Goal: Transaction & Acquisition: Purchase product/service

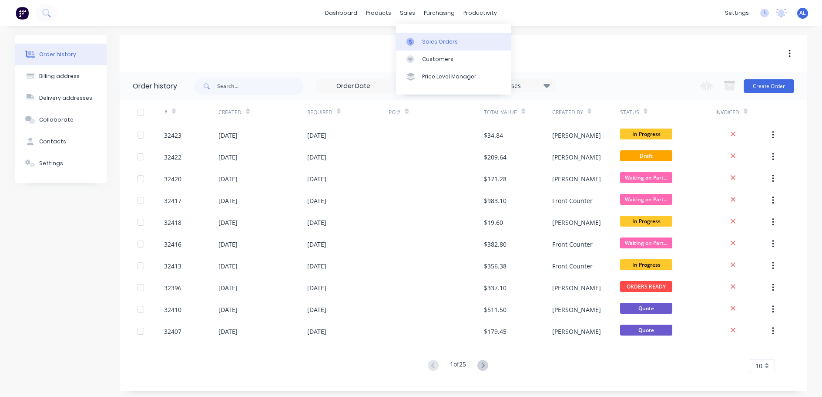
click at [421, 36] on link "Sales Orders" at bounding box center [453, 41] width 115 height 17
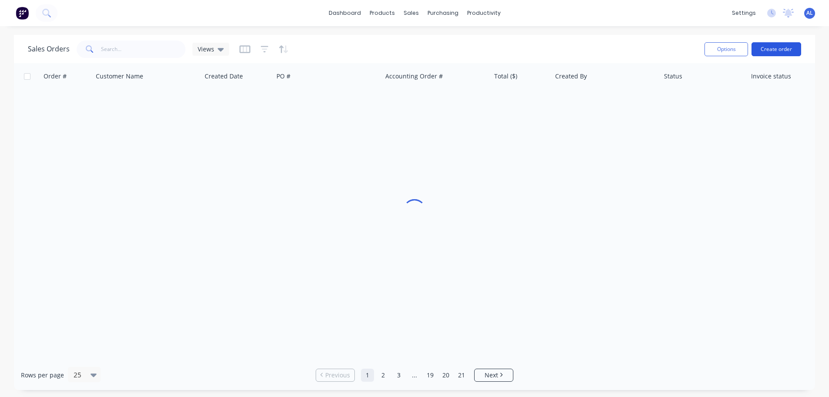
click at [780, 47] on button "Create order" at bounding box center [776, 49] width 50 height 14
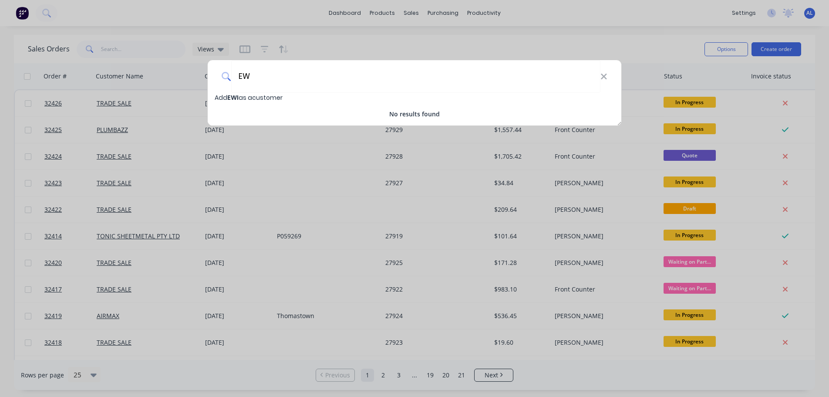
type input "E"
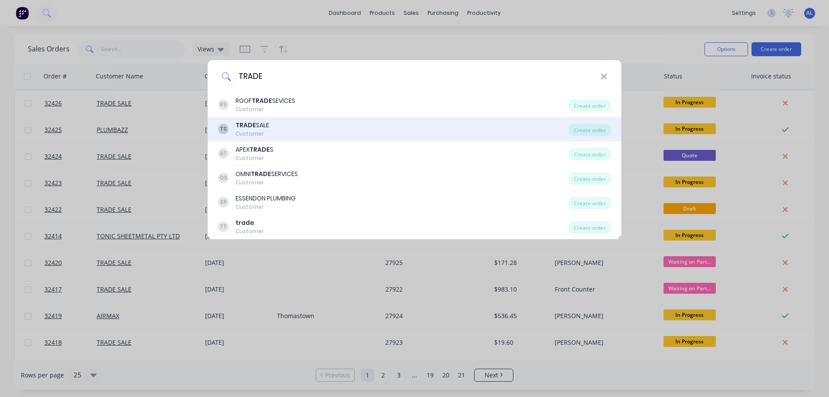
type input "TRADE"
click at [308, 123] on div "TS TRADE SALE Customer" at bounding box center [393, 129] width 350 height 17
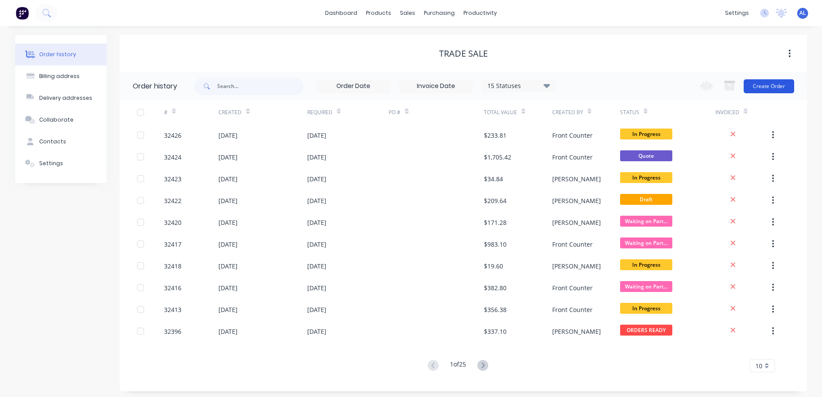
click at [766, 86] on button "Create Order" at bounding box center [769, 86] width 50 height 14
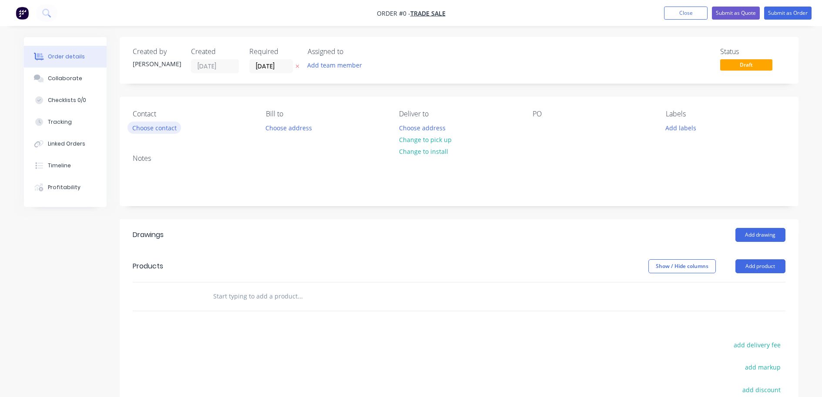
click at [174, 128] on button "Choose contact" at bounding box center [155, 127] width 54 height 12
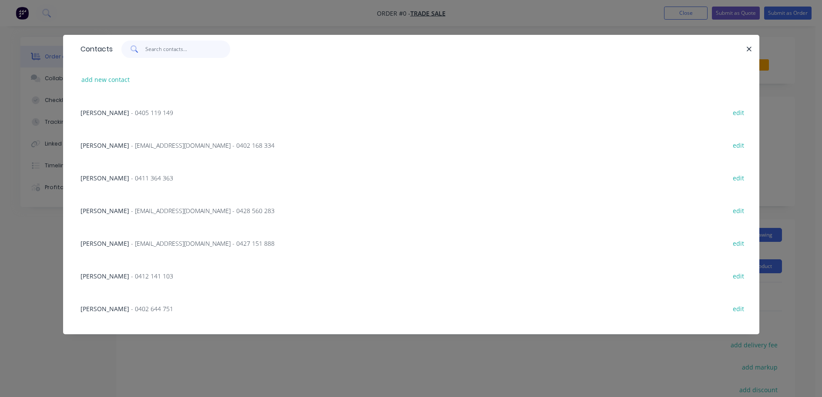
click at [163, 50] on input "text" at bounding box center [187, 48] width 85 height 17
type input "W"
type input "E"
click at [116, 82] on button "add new contact" at bounding box center [105, 80] width 57 height 12
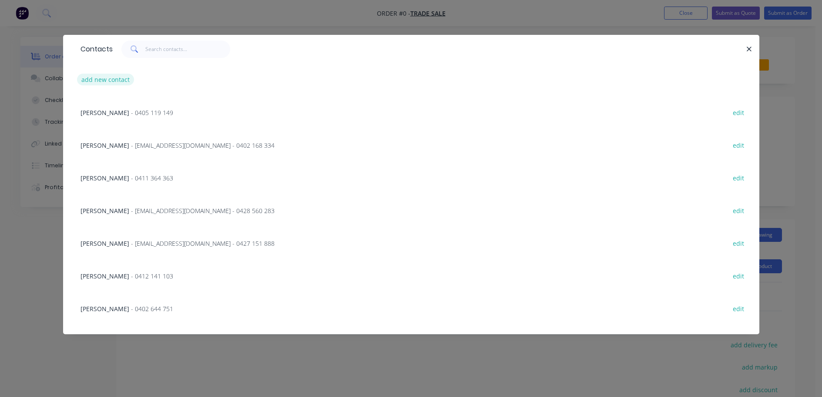
select select "AU"
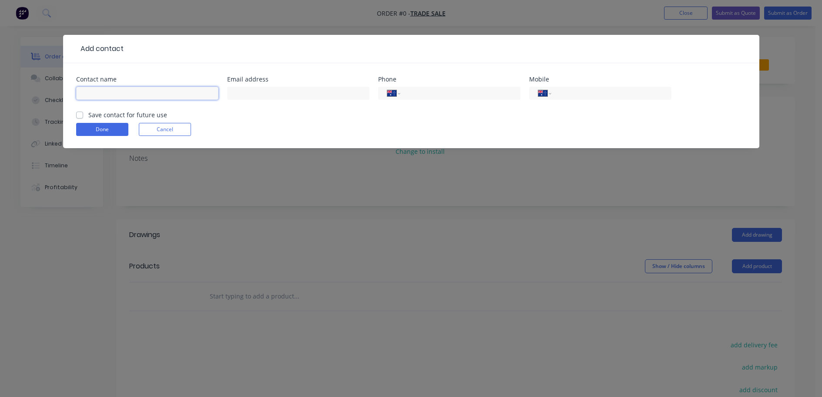
click at [121, 91] on input "text" at bounding box center [147, 93] width 142 height 13
type input "[PERSON_NAME]"
click at [610, 96] on input "tel" at bounding box center [610, 93] width 104 height 10
click at [635, 94] on input "tel" at bounding box center [610, 93] width 104 height 10
paste input "0439 763 433"
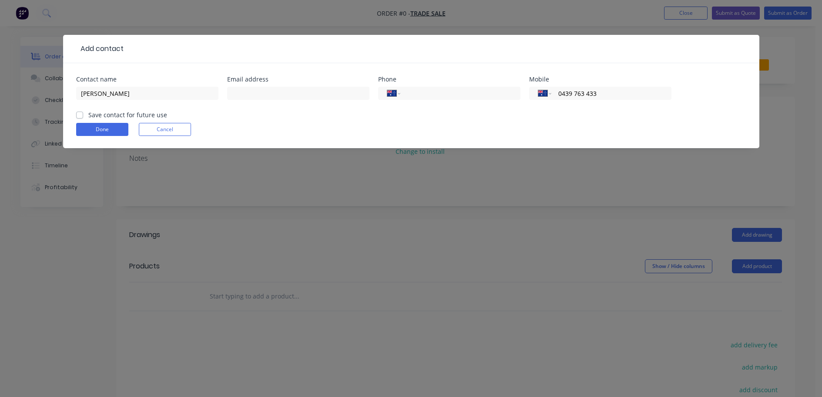
type input "0439 763 433"
paste input "[PERSON_NAME] <[EMAIL_ADDRESS][DOMAIN_NAME]>"
type input "[EMAIL_ADDRESS][DOMAIN_NAME]"
click at [88, 115] on label "Save contact for future use" at bounding box center [127, 114] width 79 height 9
click at [79, 115] on input "Save contact for future use" at bounding box center [79, 114] width 7 height 8
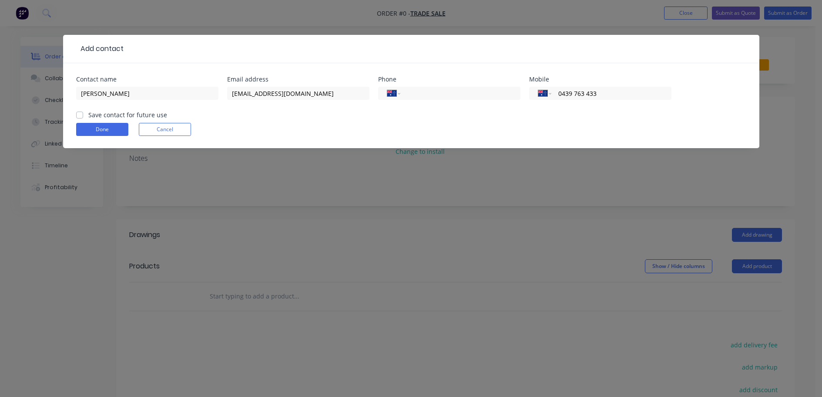
checkbox input "true"
click at [87, 125] on button "Done" at bounding box center [102, 129] width 52 height 13
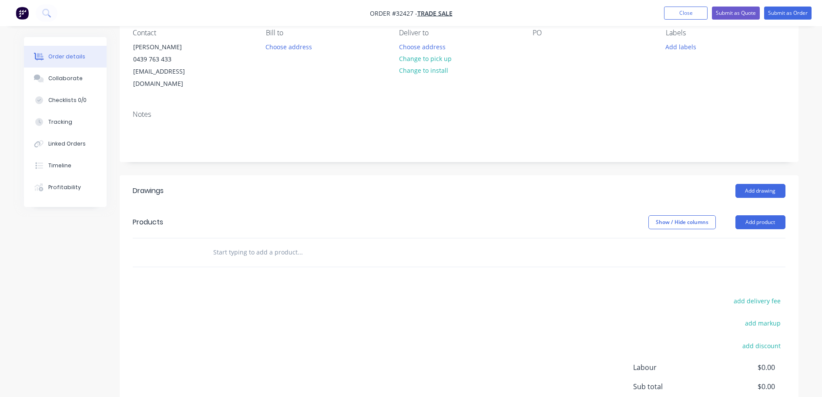
scroll to position [161, 0]
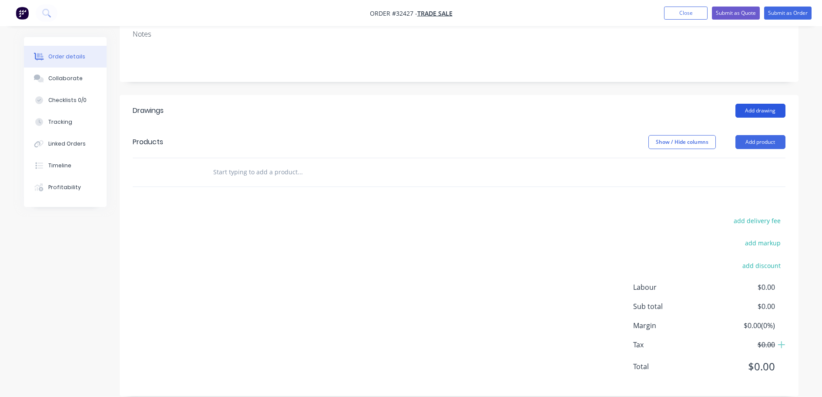
click at [748, 104] on button "Add drawing" at bounding box center [761, 111] width 50 height 14
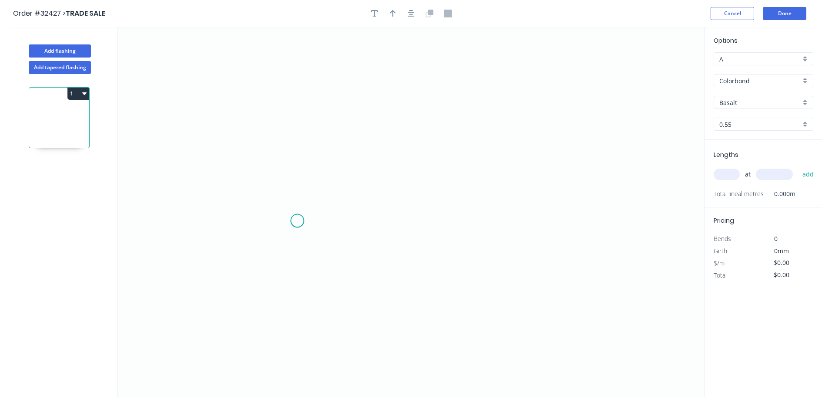
click at [297, 221] on icon "0" at bounding box center [411, 212] width 587 height 370
click at [300, 120] on icon "0" at bounding box center [411, 212] width 587 height 370
click at [557, 120] on icon "0 ?" at bounding box center [411, 212] width 587 height 370
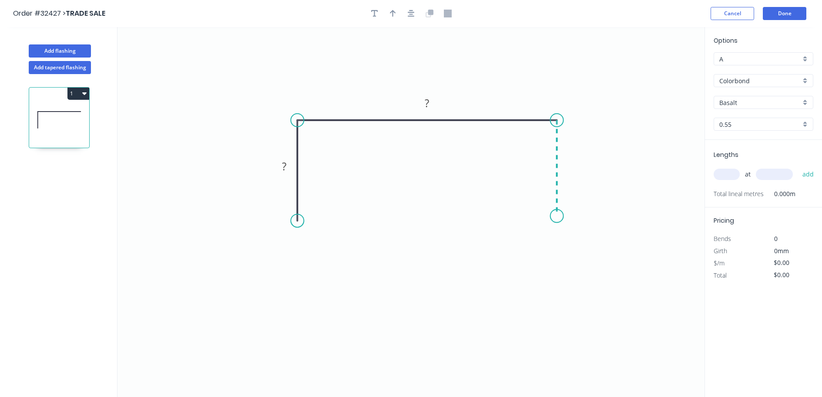
click at [556, 216] on icon "0 ? ?" at bounding box center [411, 212] width 587 height 370
click at [593, 294] on div "Drip edge" at bounding box center [601, 298] width 87 height 18
click at [579, 245] on div "Flip bend" at bounding box center [598, 247] width 87 height 18
click at [575, 165] on rect at bounding box center [570, 164] width 17 height 12
click at [429, 102] on tspan "?" at bounding box center [427, 103] width 4 height 14
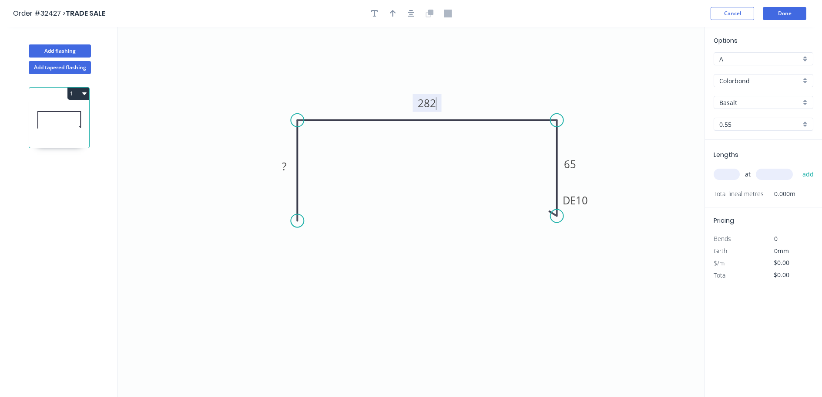
click at [284, 176] on icon "0 ? 282 DE 10 65" at bounding box center [411, 212] width 587 height 370
click at [286, 173] on tspan "?" at bounding box center [284, 166] width 4 height 14
click at [348, 288] on div "Feather" at bounding box center [338, 286] width 87 height 18
type input "$25.01"
click at [324, 248] on div "Flip bend" at bounding box center [342, 251] width 87 height 18
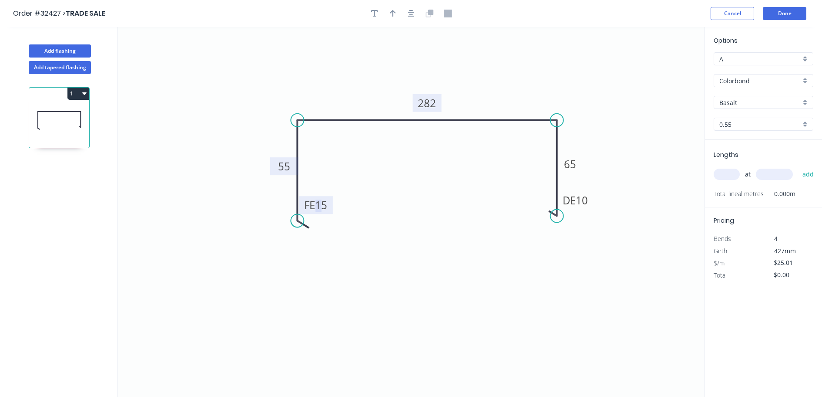
click at [323, 206] on tspan "15" at bounding box center [321, 205] width 12 height 14
click at [326, 207] on tspan "15" at bounding box center [321, 205] width 12 height 14
click at [411, 10] on icon "button" at bounding box center [411, 13] width 7 height 7
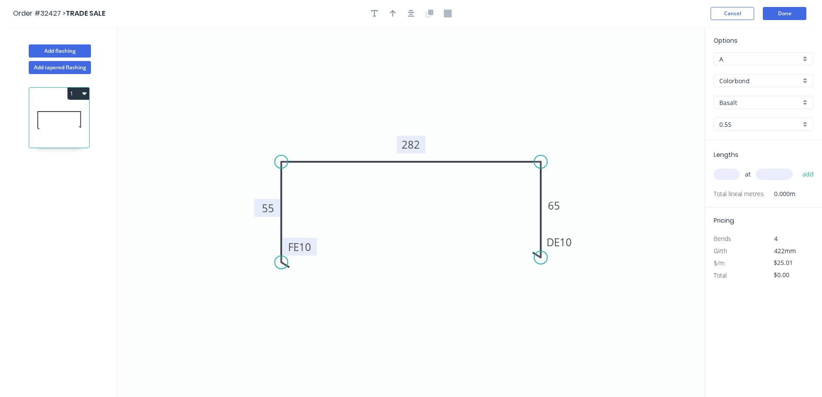
drag, startPoint x: 393, startPoint y: 14, endPoint x: 399, endPoint y: 21, distance: 8.9
click at [393, 15] on icon "button" at bounding box center [393, 13] width 6 height 7
drag, startPoint x: 504, startPoint y: 98, endPoint x: 480, endPoint y: 119, distance: 32.4
click at [462, 121] on icon at bounding box center [460, 109] width 8 height 28
click at [808, 101] on div "Basalt" at bounding box center [764, 102] width 100 height 13
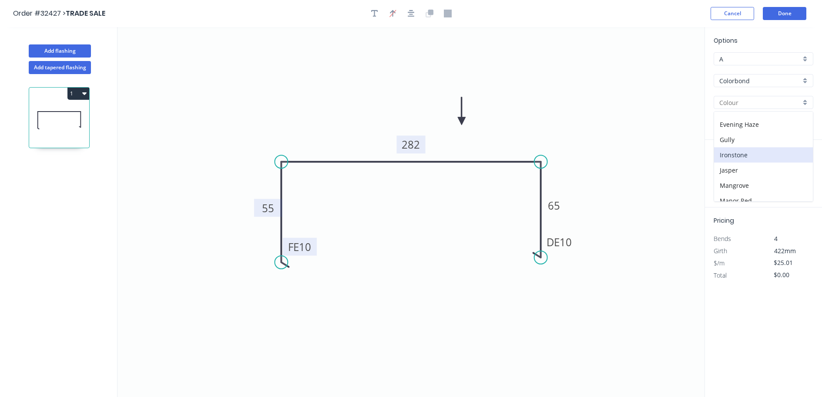
scroll to position [218, 0]
click at [772, 117] on div "Monument" at bounding box center [763, 114] width 99 height 15
type input "Monument"
click at [730, 173] on input "text" at bounding box center [727, 173] width 26 height 11
type input "1"
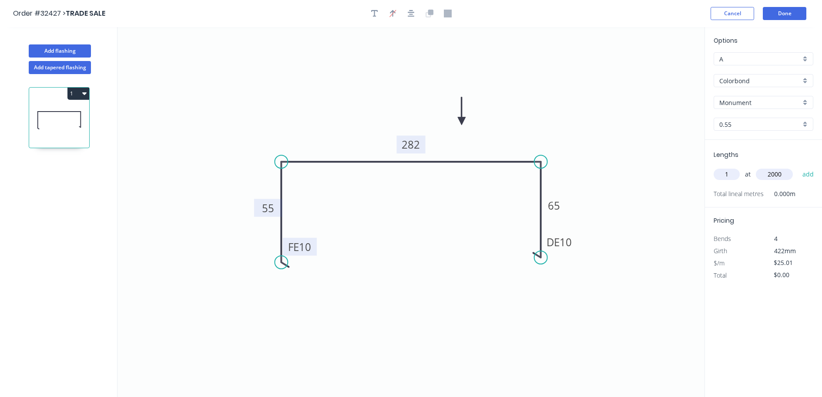
type input "2000"
click at [798, 167] on button "add" at bounding box center [808, 174] width 20 height 15
type input "$50.02"
type input "1"
type input "1800"
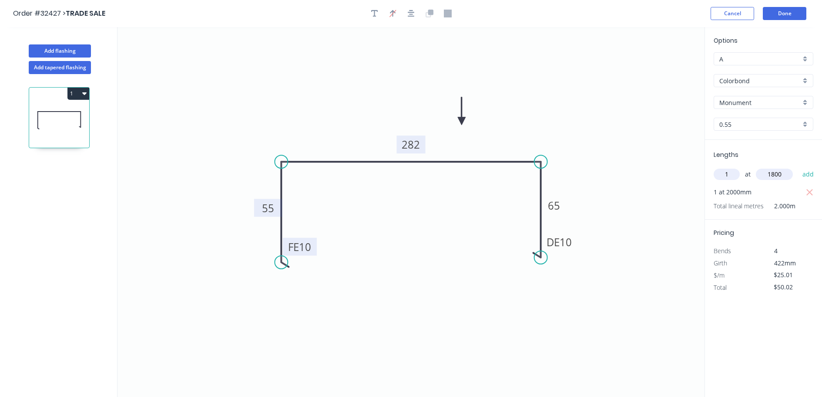
click at [798, 167] on button "add" at bounding box center [808, 174] width 20 height 15
type input "$95.04"
click at [781, 17] on button "Done" at bounding box center [785, 13] width 44 height 13
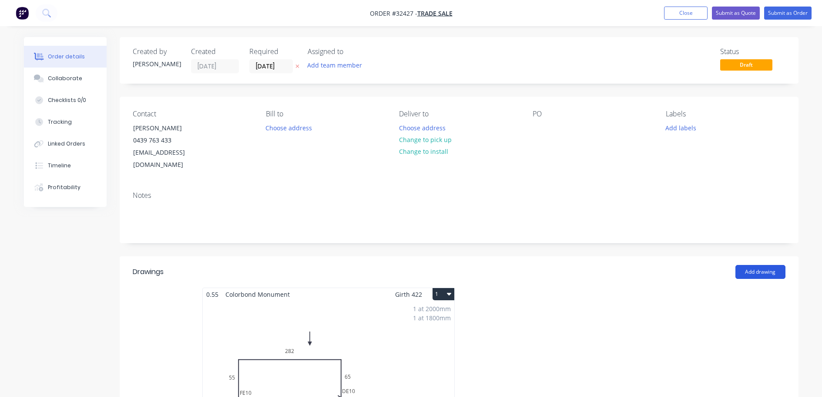
click at [759, 265] on button "Add drawing" at bounding box center [761, 272] width 50 height 14
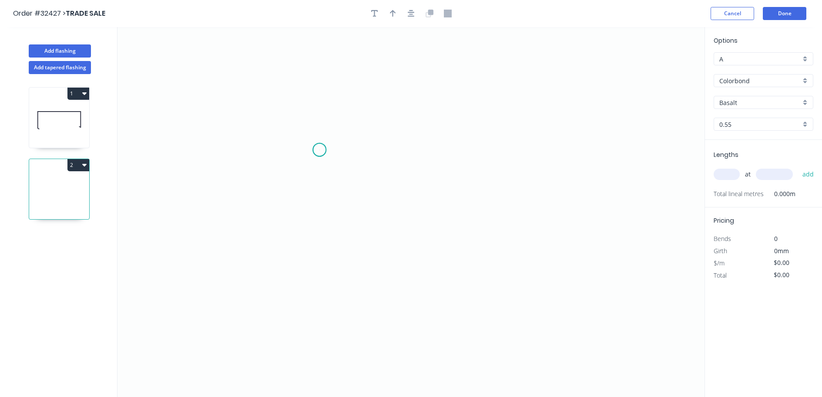
click at [320, 150] on icon "0" at bounding box center [411, 212] width 587 height 370
click at [512, 150] on icon "0" at bounding box center [411, 212] width 587 height 370
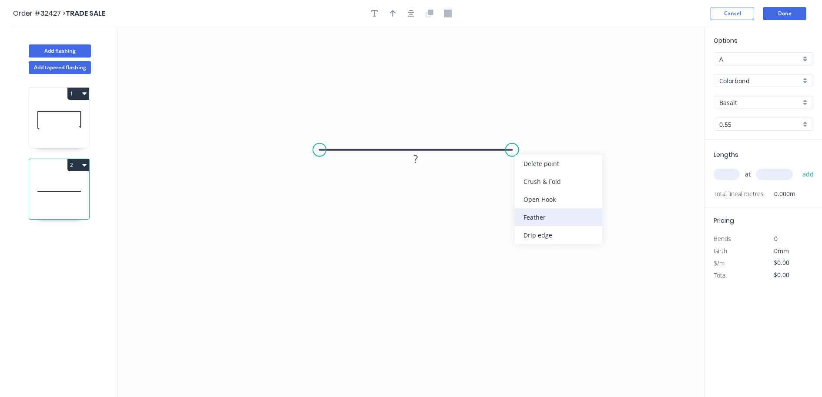
click at [573, 212] on div "Feather" at bounding box center [558, 217] width 87 height 18
click at [421, 158] on rect at bounding box center [415, 159] width 17 height 12
type input "$6.26"
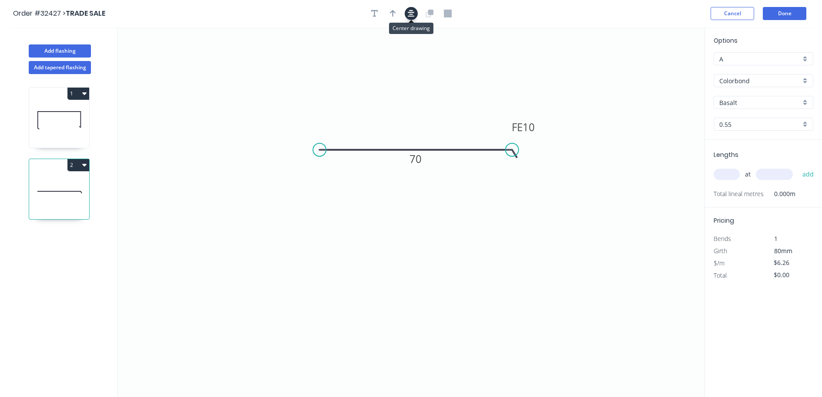
click at [410, 10] on icon "button" at bounding box center [411, 13] width 7 height 7
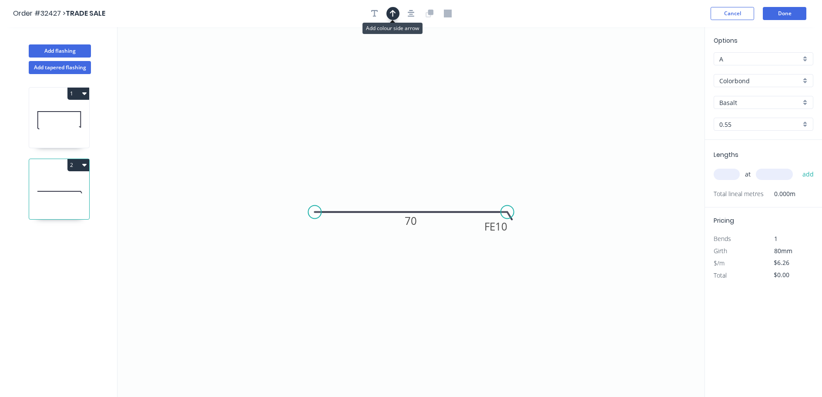
click at [394, 11] on icon "button" at bounding box center [393, 13] width 6 height 7
drag, startPoint x: 660, startPoint y: 67, endPoint x: 482, endPoint y: 163, distance: 202.6
click at [421, 177] on icon at bounding box center [421, 167] width 8 height 28
click at [801, 101] on div "Basalt" at bounding box center [764, 102] width 100 height 13
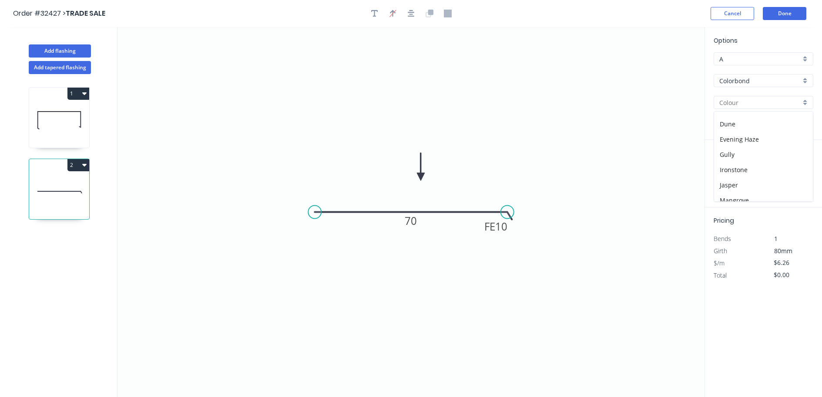
scroll to position [174, 0]
click at [764, 157] on div "Monument" at bounding box center [763, 158] width 99 height 15
type input "Monument"
drag, startPoint x: 734, startPoint y: 177, endPoint x: 570, endPoint y: 164, distance: 164.2
click at [730, 177] on input "text" at bounding box center [727, 173] width 26 height 11
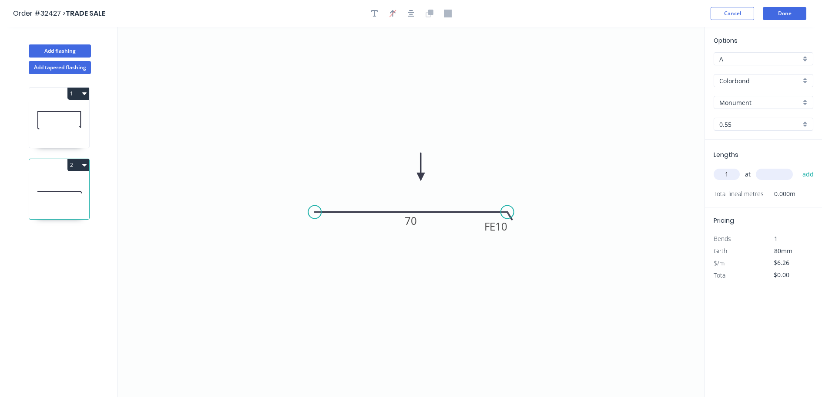
type input "1"
type input "6000"
click at [798, 167] on button "add" at bounding box center [808, 174] width 20 height 15
type input "$37.56"
click at [798, 12] on button "Done" at bounding box center [785, 13] width 44 height 13
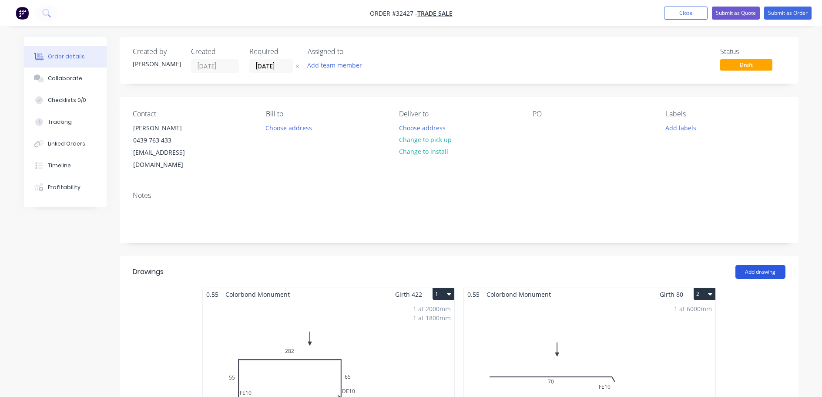
click at [751, 265] on button "Add drawing" at bounding box center [761, 272] width 50 height 14
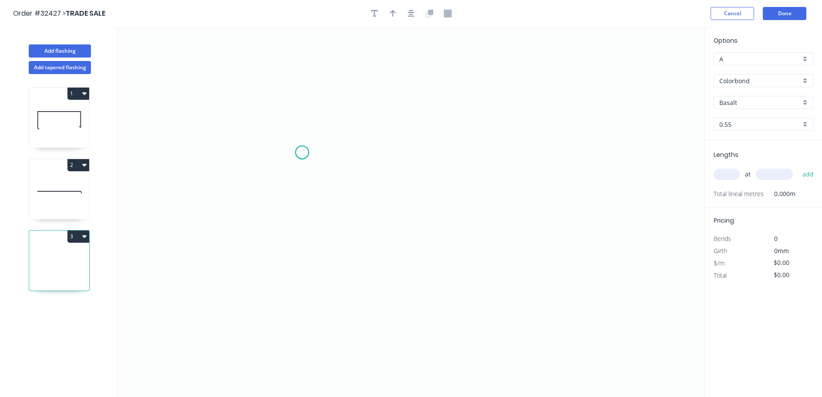
drag, startPoint x: 302, startPoint y: 152, endPoint x: 435, endPoint y: 152, distance: 133.2
click at [310, 151] on icon "0" at bounding box center [411, 212] width 587 height 370
drag, startPoint x: 316, startPoint y: 151, endPoint x: 534, endPoint y: 146, distance: 218.1
click at [534, 146] on circle at bounding box center [533, 152] width 13 height 13
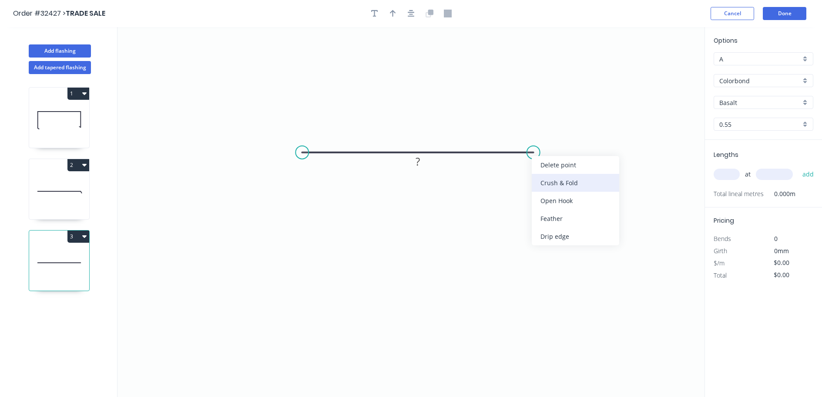
click at [571, 176] on div "Crush & Fold" at bounding box center [575, 183] width 87 height 18
click at [560, 180] on div "Flip bend" at bounding box center [575, 182] width 87 height 18
click at [425, 161] on rect at bounding box center [417, 162] width 17 height 12
type input "$7.85"
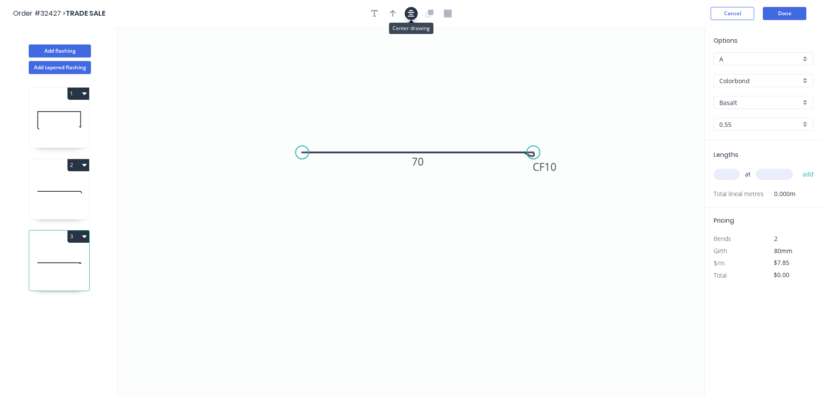
click at [412, 15] on icon "button" at bounding box center [411, 13] width 7 height 7
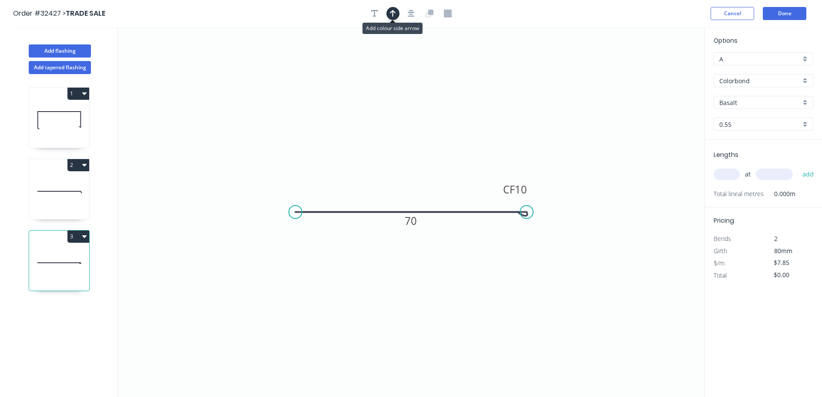
click at [390, 15] on icon "button" at bounding box center [393, 14] width 6 height 8
drag, startPoint x: 635, startPoint y: 93, endPoint x: 411, endPoint y: 179, distance: 239.4
click at [411, 179] on icon at bounding box center [411, 170] width 8 height 28
drag, startPoint x: 730, startPoint y: 172, endPoint x: 689, endPoint y: 183, distance: 42.5
click at [728, 172] on input "text" at bounding box center [727, 173] width 26 height 11
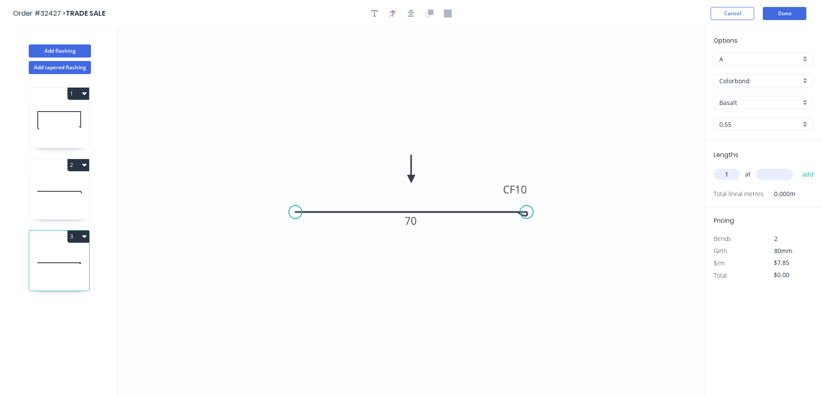
type input "1"
type input "1500"
click at [798, 167] on button "add" at bounding box center [808, 174] width 20 height 15
type input "$11.78"
click at [785, 16] on button "Done" at bounding box center [785, 13] width 44 height 13
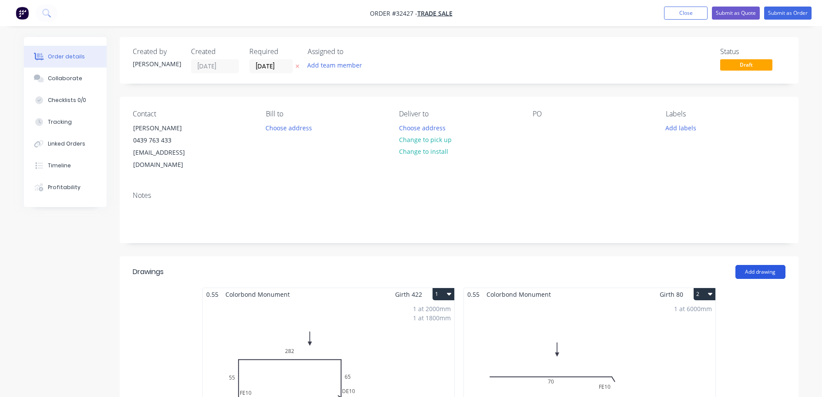
click at [767, 265] on button "Add drawing" at bounding box center [761, 272] width 50 height 14
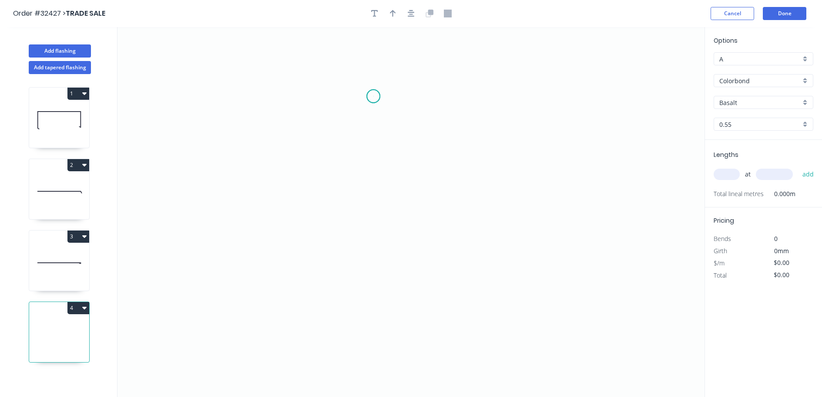
click at [374, 96] on icon "0" at bounding box center [411, 212] width 587 height 370
click at [370, 212] on icon "0" at bounding box center [411, 212] width 587 height 370
drag, startPoint x: 485, startPoint y: 258, endPoint x: 52, endPoint y: 323, distance: 437.7
click at [479, 261] on icon "0 ?" at bounding box center [411, 212] width 587 height 370
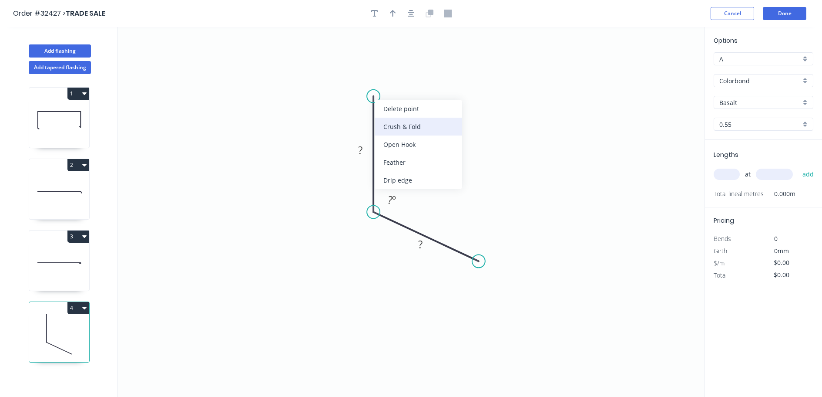
click at [431, 122] on div "Crush & Fold" at bounding box center [418, 127] width 87 height 18
click at [364, 80] on tspan "10" at bounding box center [361, 81] width 12 height 14
click at [360, 153] on tspan "?" at bounding box center [360, 150] width 4 height 14
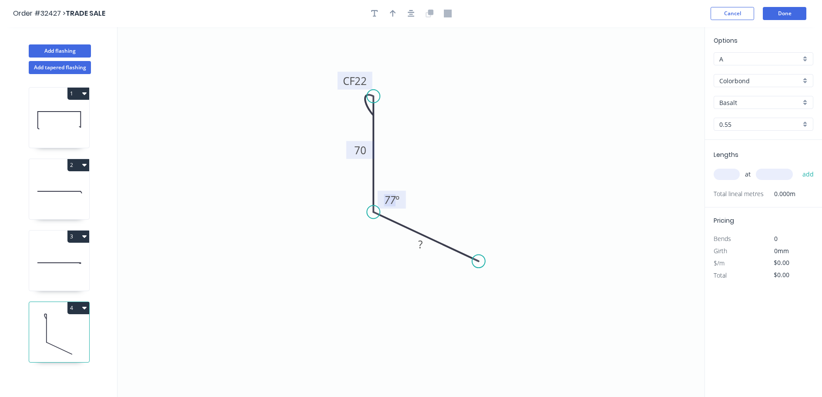
click at [399, 205] on tspan "º" at bounding box center [398, 199] width 4 height 14
drag, startPoint x: 405, startPoint y: 205, endPoint x: 362, endPoint y: 235, distance: 52.9
click at [362, 235] on rect at bounding box center [348, 230] width 28 height 18
drag, startPoint x: 421, startPoint y: 246, endPoint x: 462, endPoint y: 216, distance: 50.7
click at [425, 246] on g "?" at bounding box center [420, 244] width 17 height 14
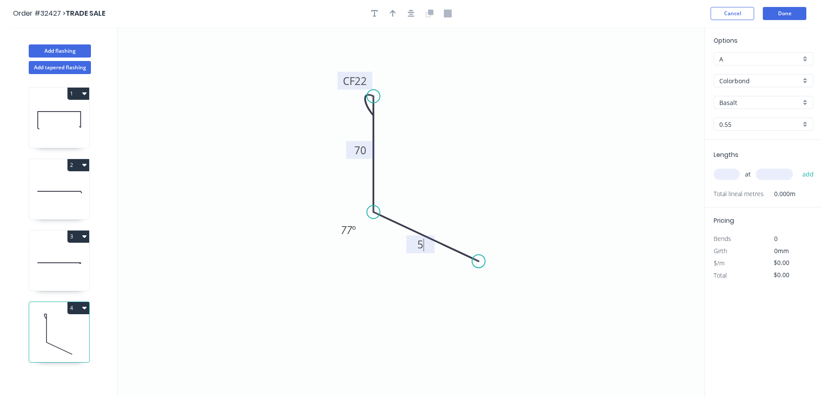
type input "$10.62"
click at [410, 14] on icon "button" at bounding box center [411, 13] width 7 height 7
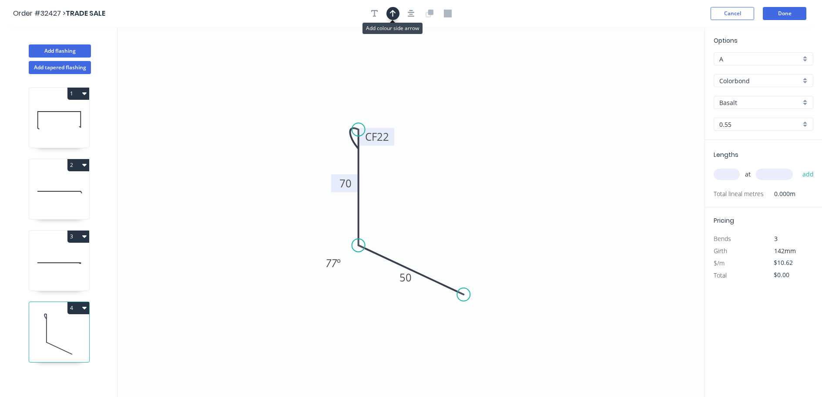
click at [394, 15] on icon "button" at bounding box center [393, 14] width 6 height 8
click at [662, 68] on icon at bounding box center [661, 61] width 8 height 28
drag, startPoint x: 661, startPoint y: 68, endPoint x: 421, endPoint y: 239, distance: 294.3
click at [421, 239] on icon at bounding box center [428, 231] width 25 height 25
click at [804, 101] on div "Basalt" at bounding box center [764, 102] width 100 height 13
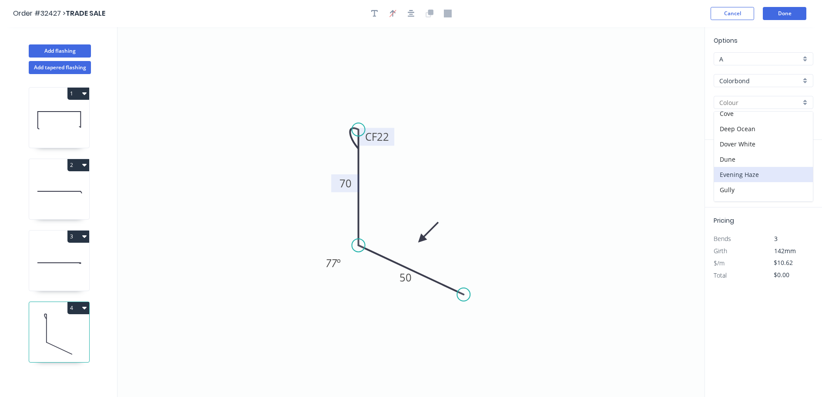
scroll to position [174, 0]
click at [757, 157] on div "Monument" at bounding box center [763, 158] width 99 height 15
type input "Monument"
drag, startPoint x: 729, startPoint y: 178, endPoint x: 677, endPoint y: 187, distance: 52.6
click at [728, 178] on input "text" at bounding box center [727, 173] width 26 height 11
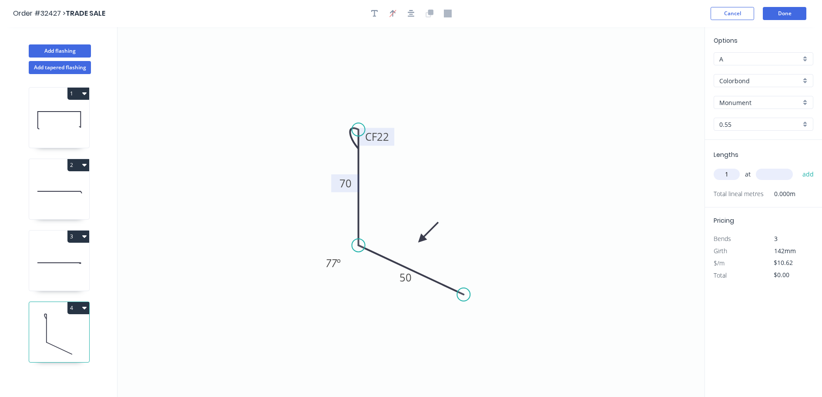
type input "1"
type input "0"
type input "500"
click at [798, 167] on button "add" at bounding box center [808, 174] width 20 height 15
type input "$10.62"
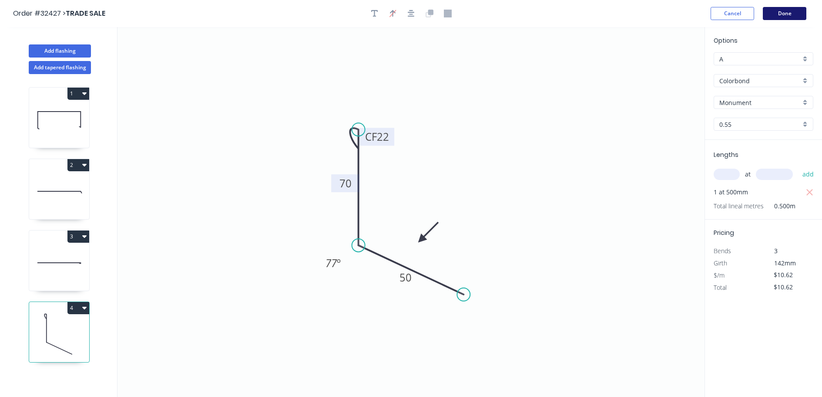
click at [800, 11] on button "Done" at bounding box center [785, 13] width 44 height 13
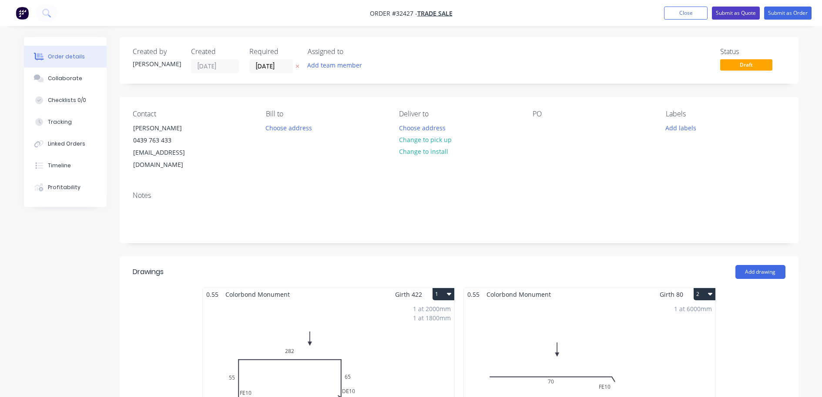
click at [745, 14] on button "Submit as Quote" at bounding box center [736, 13] width 48 height 13
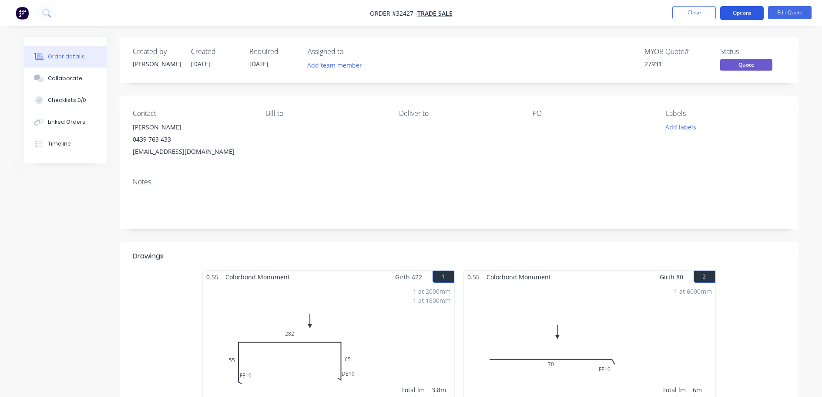
click at [755, 16] on button "Options" at bounding box center [742, 13] width 44 height 14
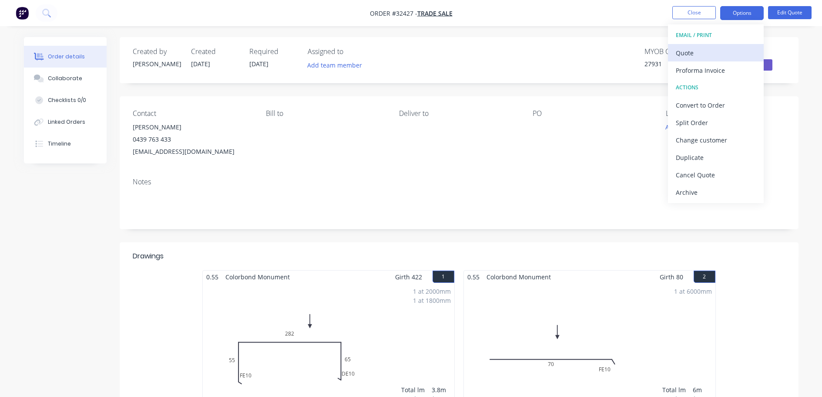
click at [707, 56] on div "Quote" at bounding box center [716, 53] width 80 height 13
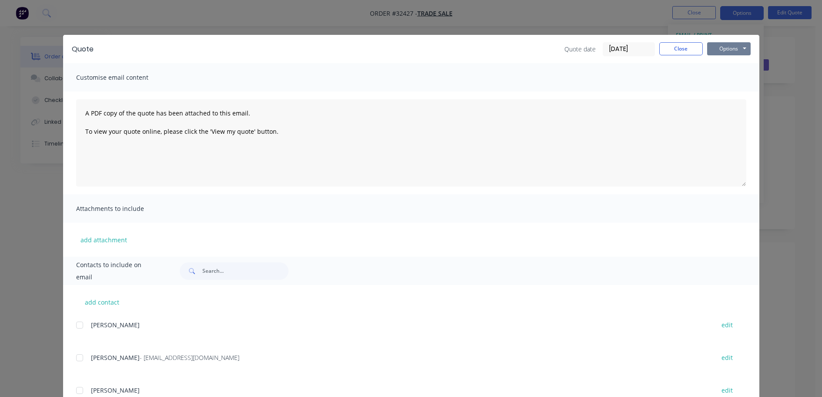
click at [716, 48] on button "Options" at bounding box center [729, 48] width 44 height 13
click at [226, 266] on input "text" at bounding box center [245, 270] width 86 height 17
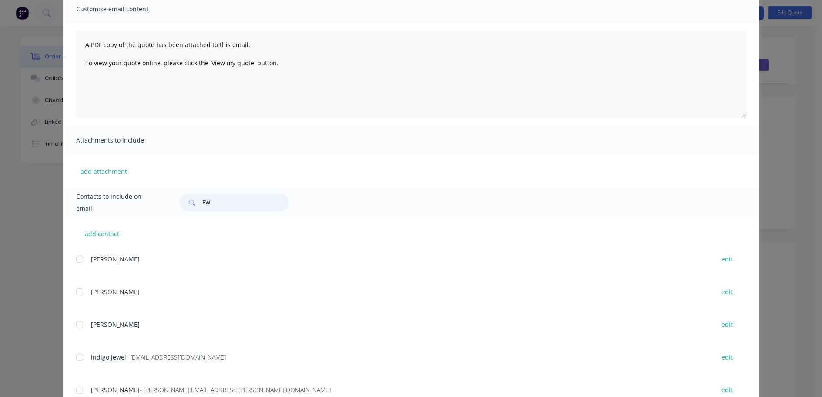
scroll to position [133, 0]
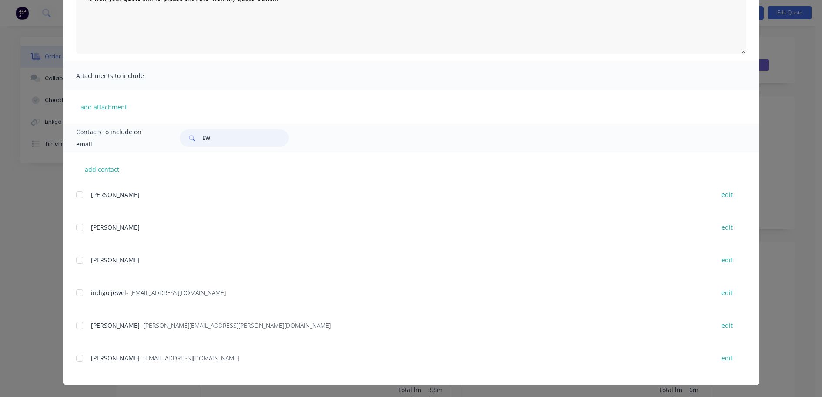
click at [76, 357] on div at bounding box center [79, 357] width 17 height 17
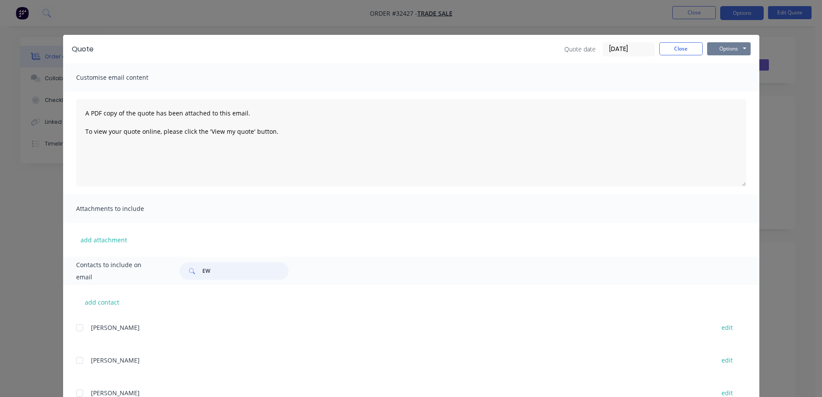
type input "EW"
click at [722, 46] on button "Options" at bounding box center [729, 48] width 44 height 13
click at [735, 94] on button "Email" at bounding box center [735, 93] width 56 height 14
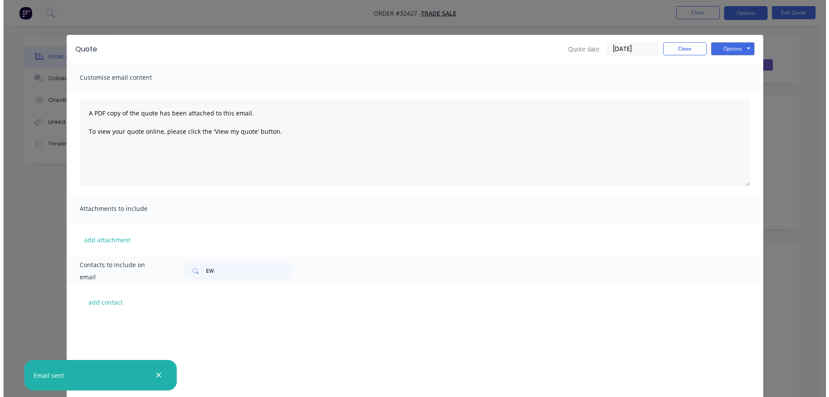
scroll to position [618, 0]
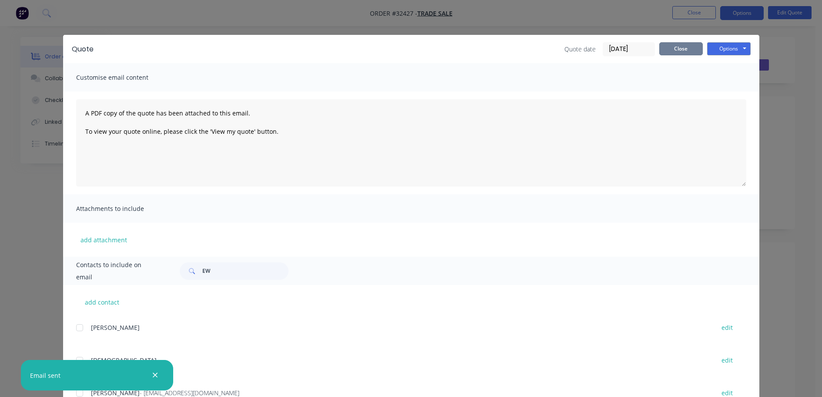
drag, startPoint x: 678, startPoint y: 45, endPoint x: 680, endPoint y: 38, distance: 6.9
click at [678, 45] on button "Close" at bounding box center [682, 48] width 44 height 13
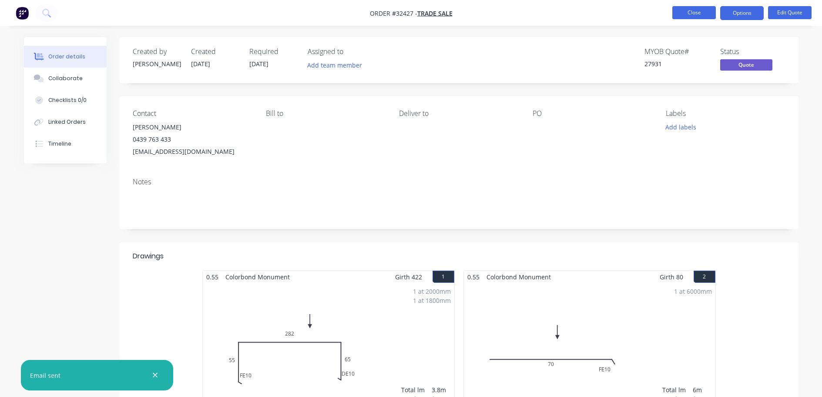
click at [693, 13] on button "Close" at bounding box center [695, 12] width 44 height 13
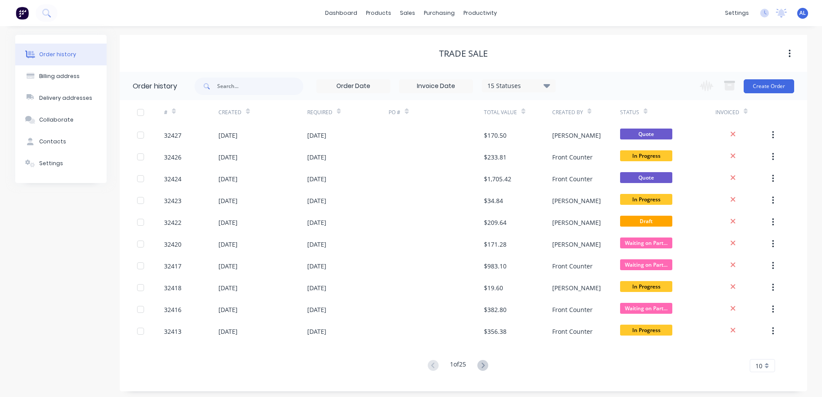
click at [25, 14] on img at bounding box center [22, 13] width 13 height 13
